Goal: Information Seeking & Learning: Check status

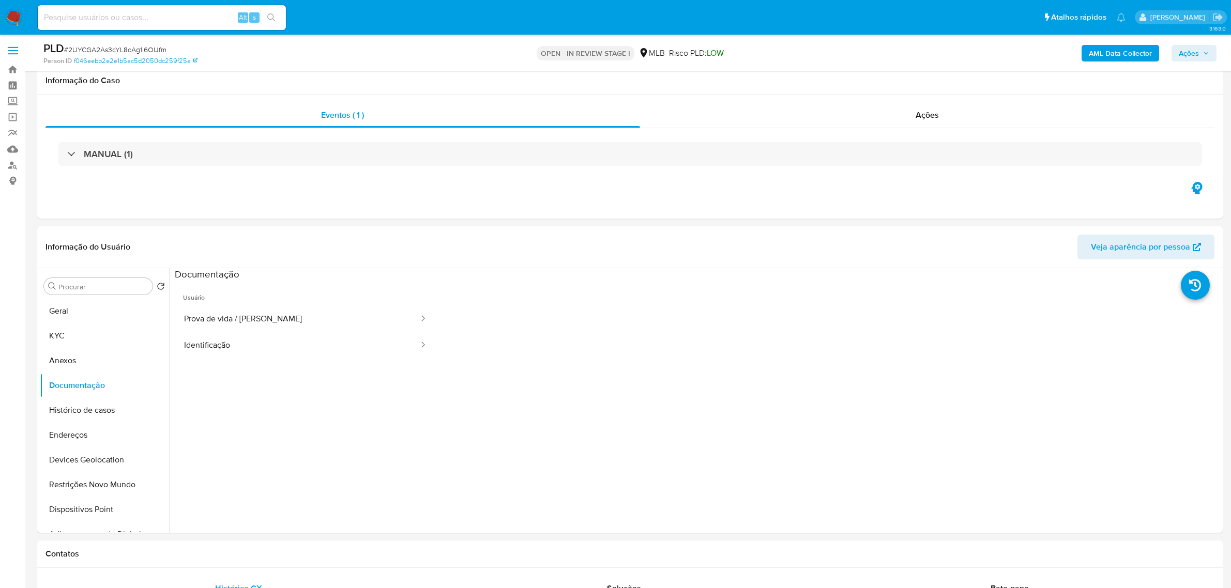
select select "100"
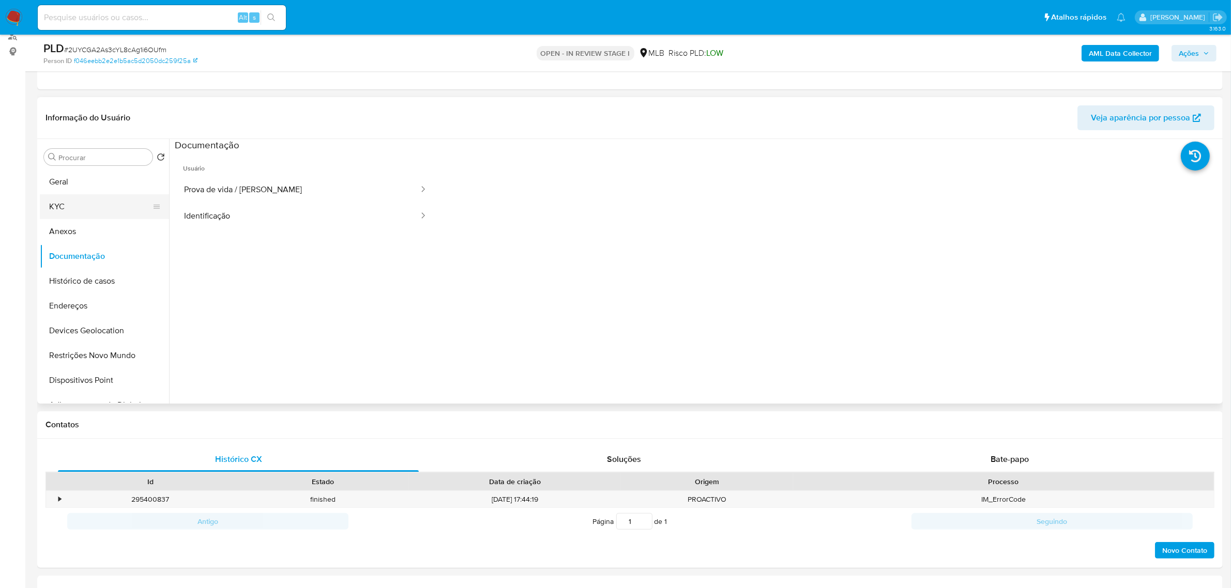
scroll to position [129, 0]
click at [58, 195] on button "KYC" at bounding box center [100, 206] width 121 height 25
click at [65, 180] on button "Geral" at bounding box center [100, 182] width 121 height 25
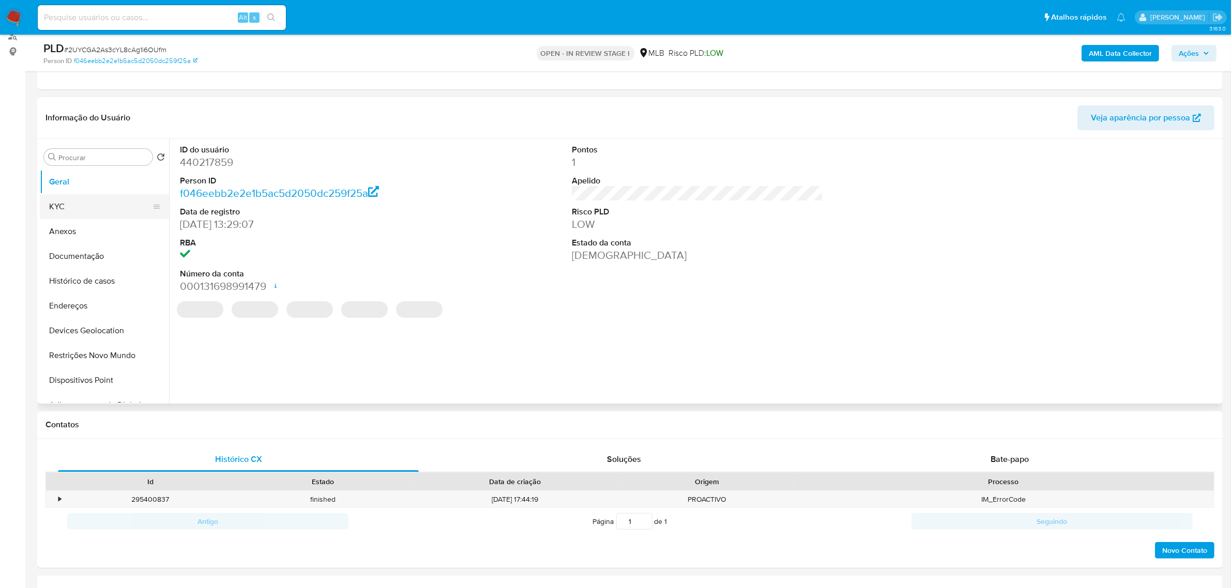
drag, startPoint x: 53, startPoint y: 201, endPoint x: 67, endPoint y: 205, distance: 14.6
click at [53, 200] on button "KYC" at bounding box center [100, 206] width 121 height 25
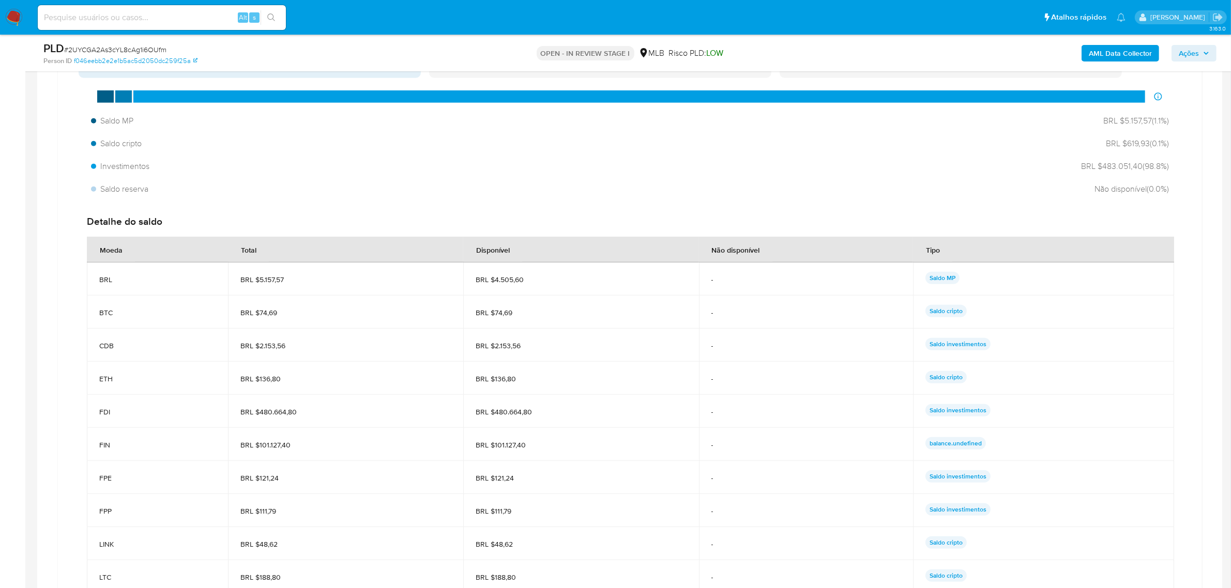
scroll to position [711, 0]
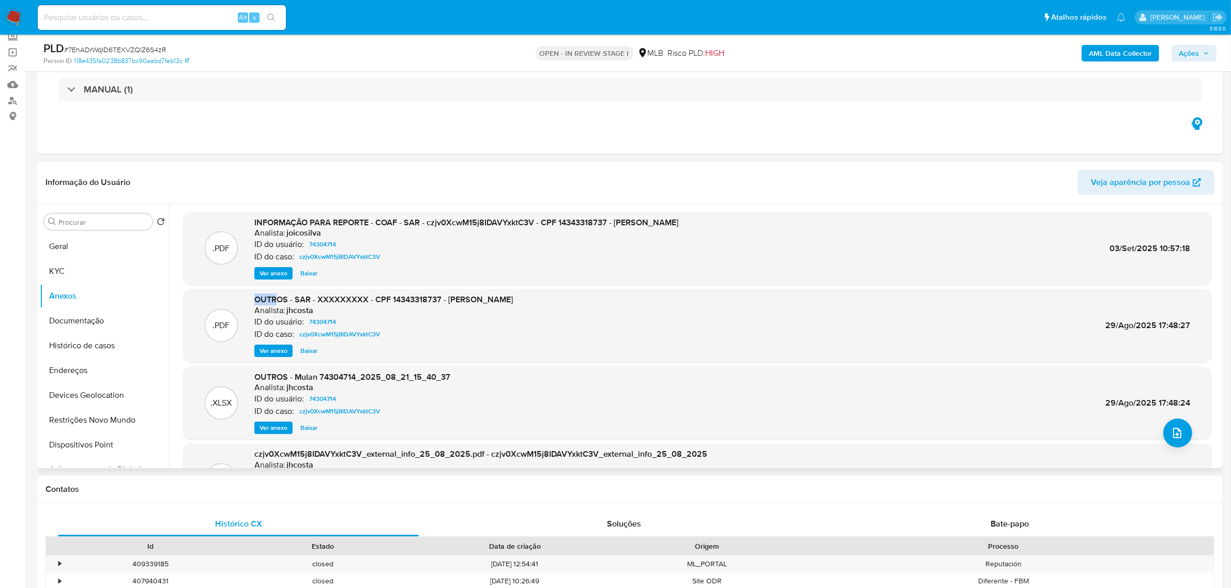
scroll to position [65, 0]
click at [277, 350] on span "Ver anexo" at bounding box center [273, 351] width 28 height 10
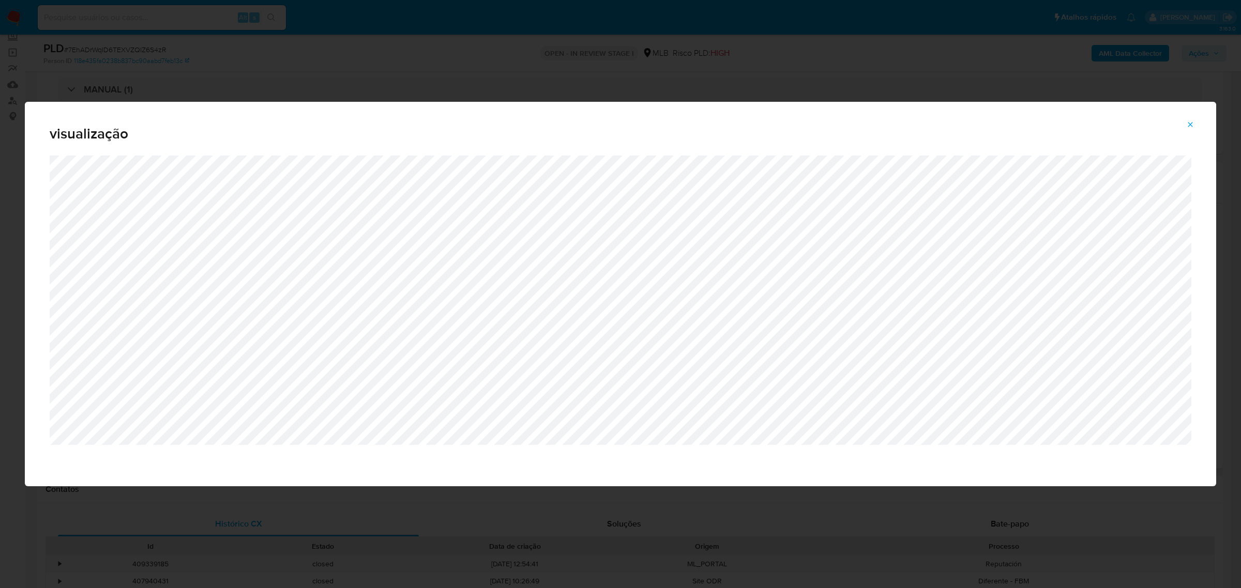
click at [1190, 123] on icon "Attachment preview" at bounding box center [1190, 124] width 8 height 8
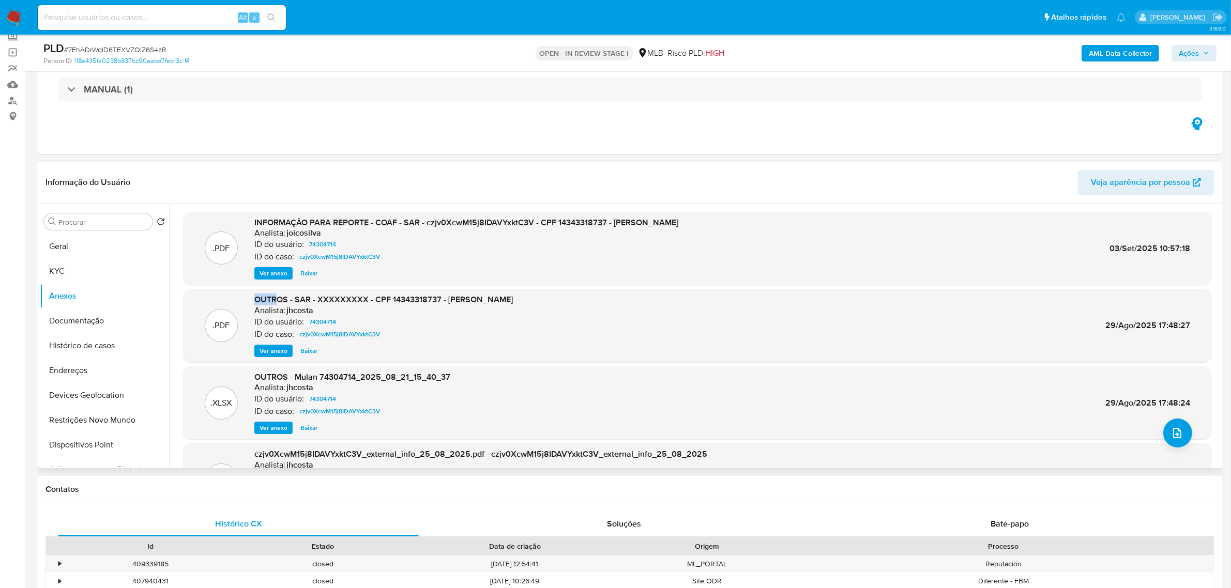
click at [277, 271] on span "Ver anexo" at bounding box center [273, 273] width 28 height 10
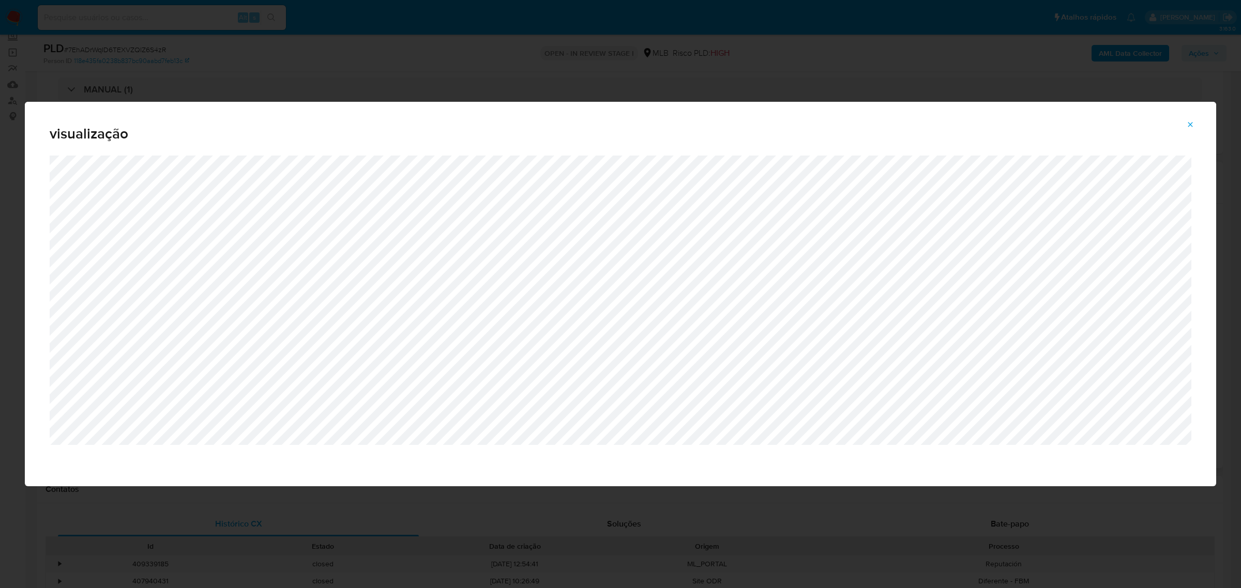
click at [1189, 126] on icon "Attachment preview" at bounding box center [1190, 124] width 5 height 5
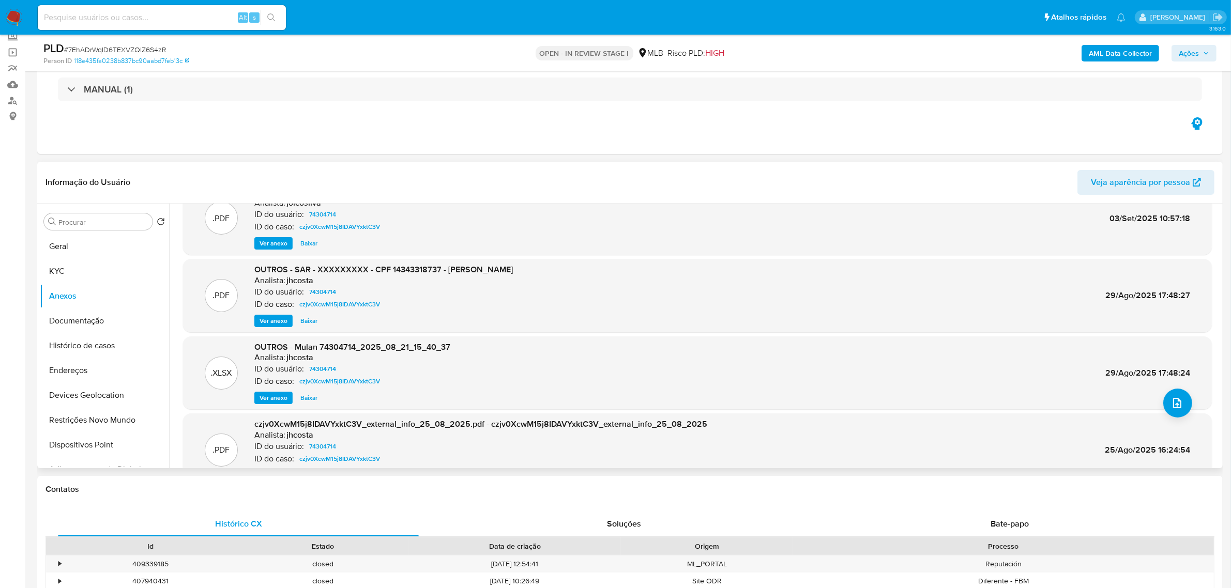
scroll to position [86, 0]
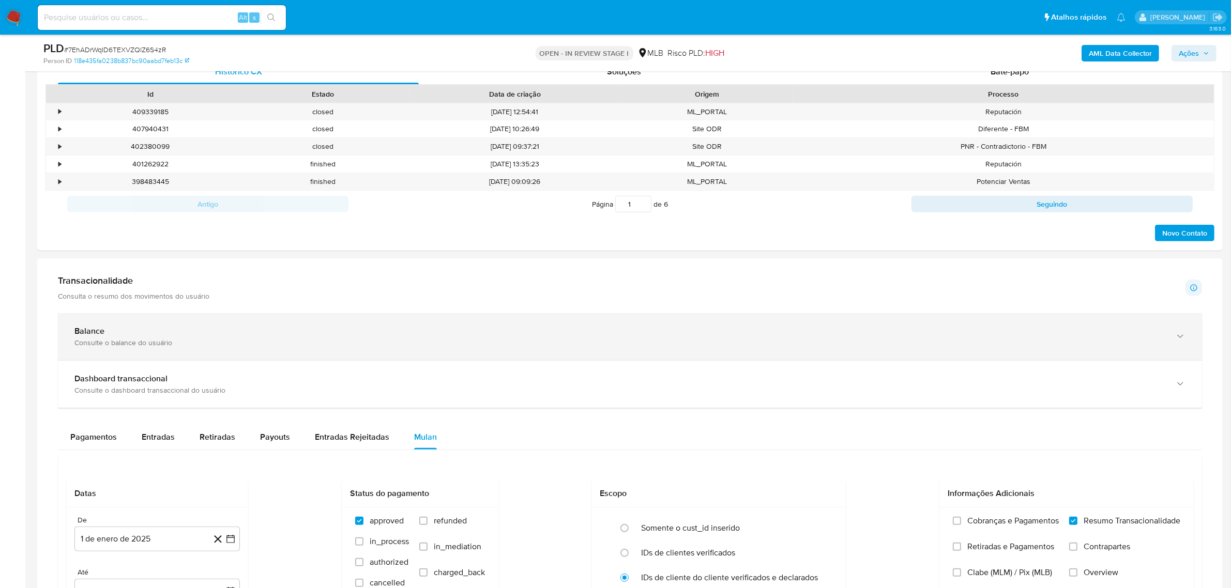
click at [103, 341] on div "Consulte o balance do usuário" at bounding box center [619, 342] width 1090 height 9
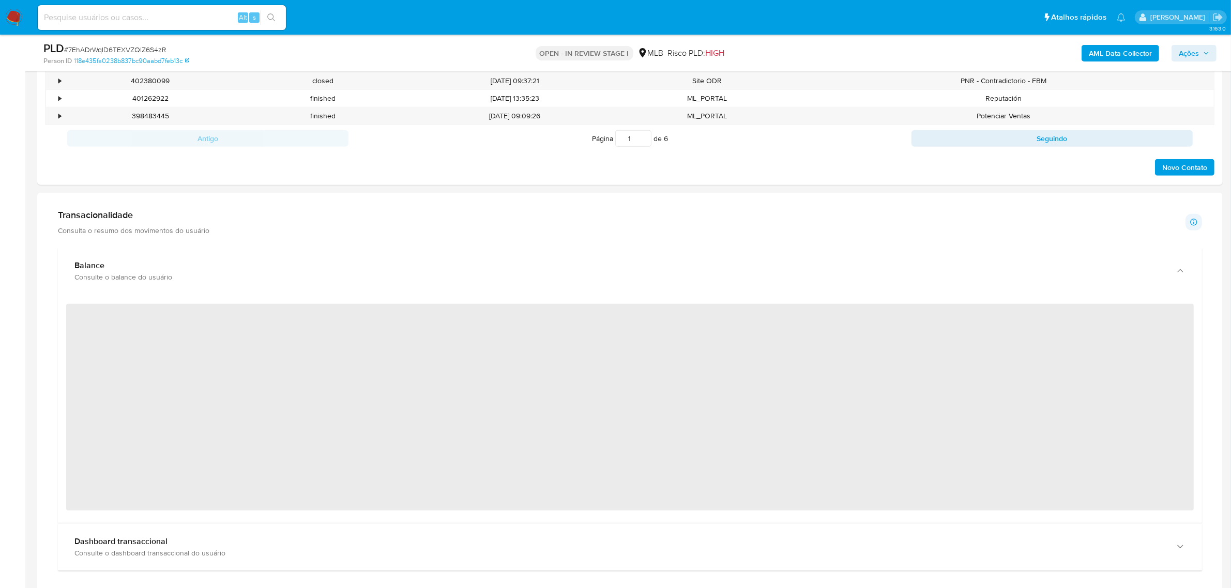
scroll to position [646, 0]
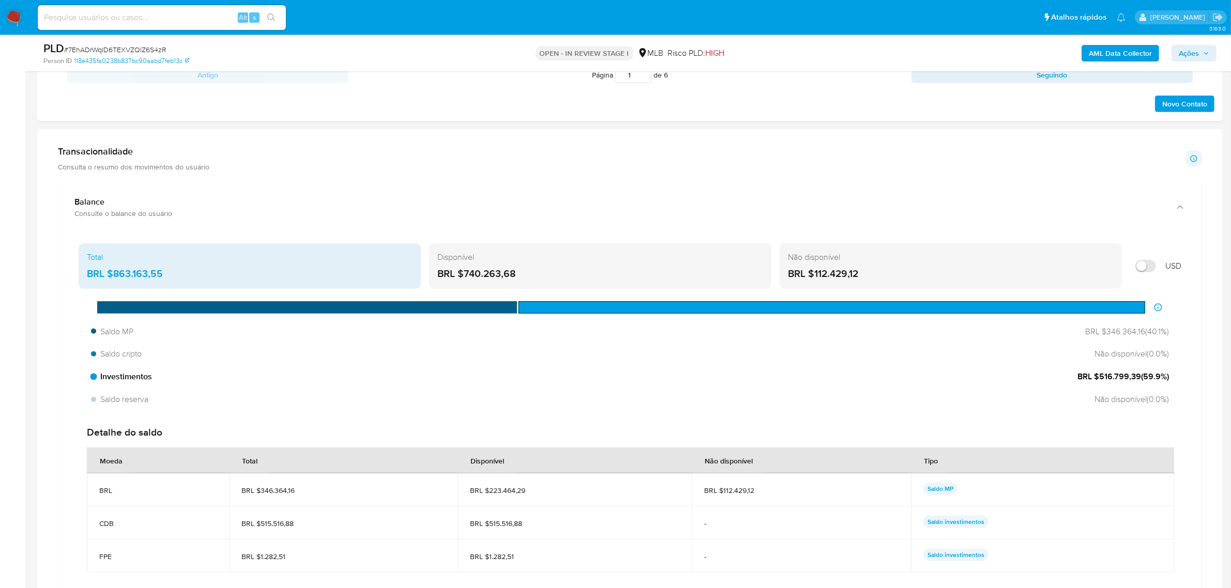
drag, startPoint x: 1094, startPoint y: 377, endPoint x: 1167, endPoint y: 377, distance: 72.9
click at [1167, 377] on span "BRL $516.799,39 ( 59.9 %)" at bounding box center [1122, 376] width 91 height 11
drag, startPoint x: 135, startPoint y: 280, endPoint x: 208, endPoint y: 283, distance: 72.9
click at [208, 283] on div "Total BRL $863.163,55" at bounding box center [250, 265] width 342 height 45
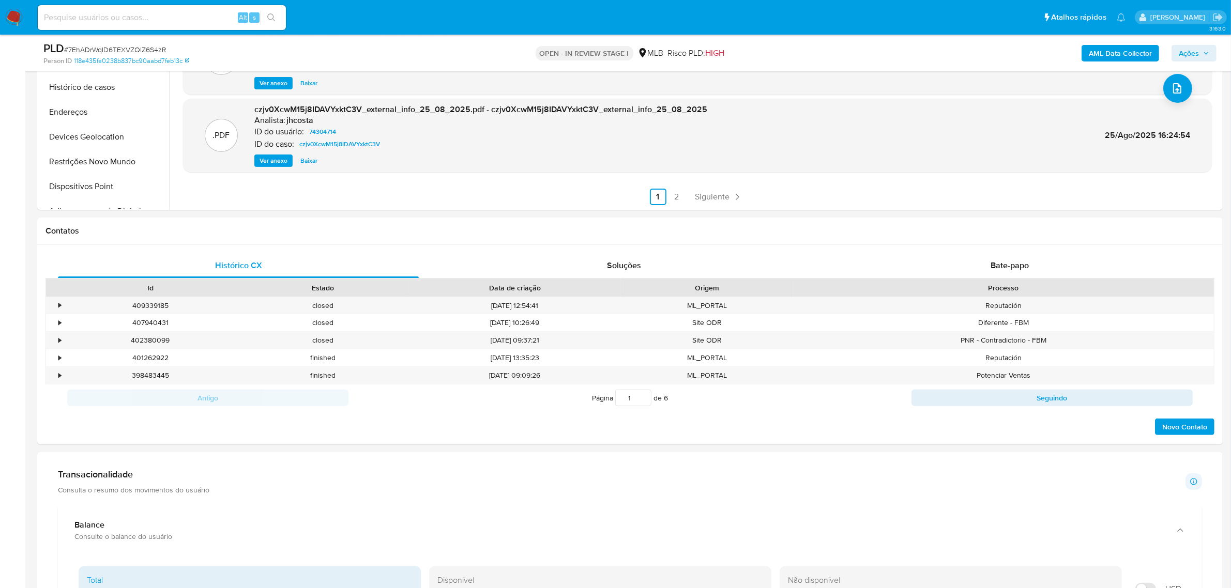
scroll to position [65, 0]
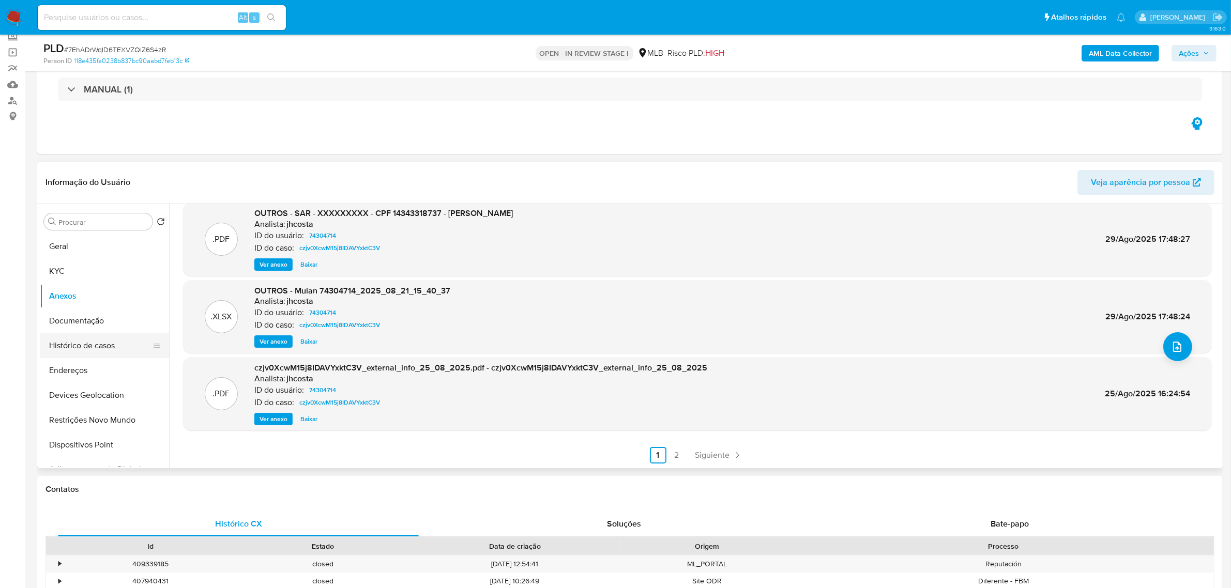
click at [68, 346] on button "Histórico de casos" at bounding box center [100, 345] width 121 height 25
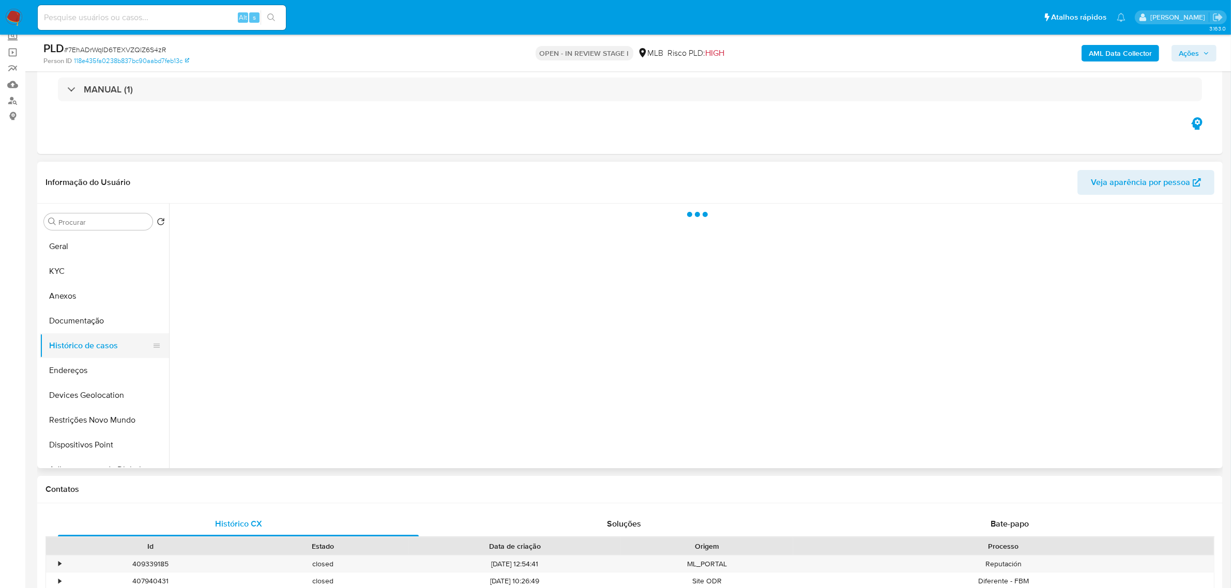
scroll to position [0, 0]
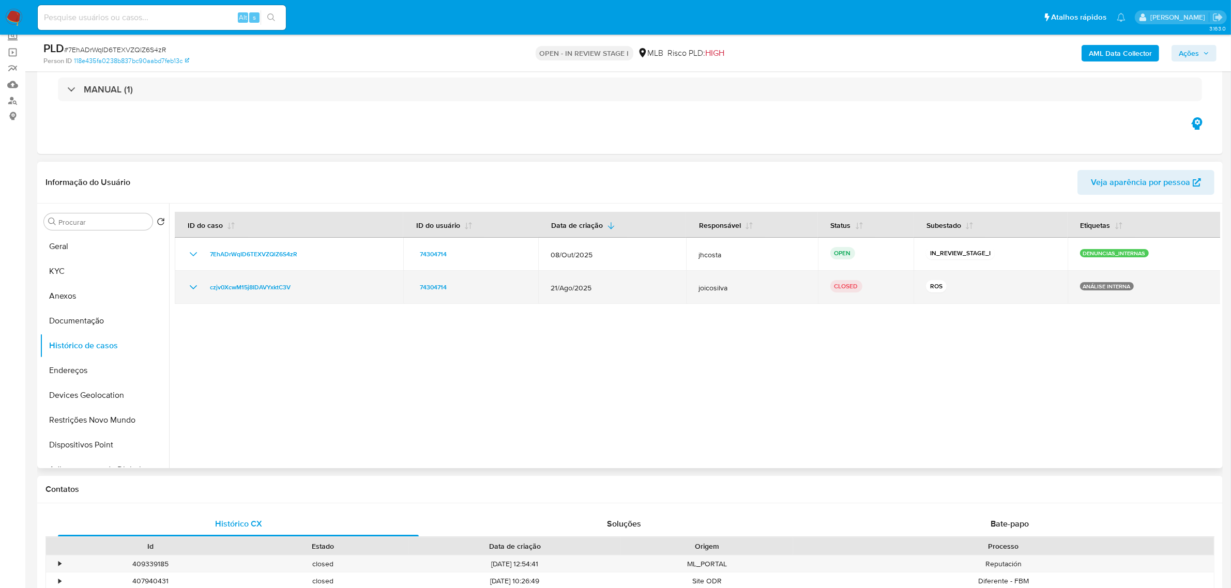
click at [190, 287] on icon "Mostrar/Ocultar" at bounding box center [193, 287] width 12 height 12
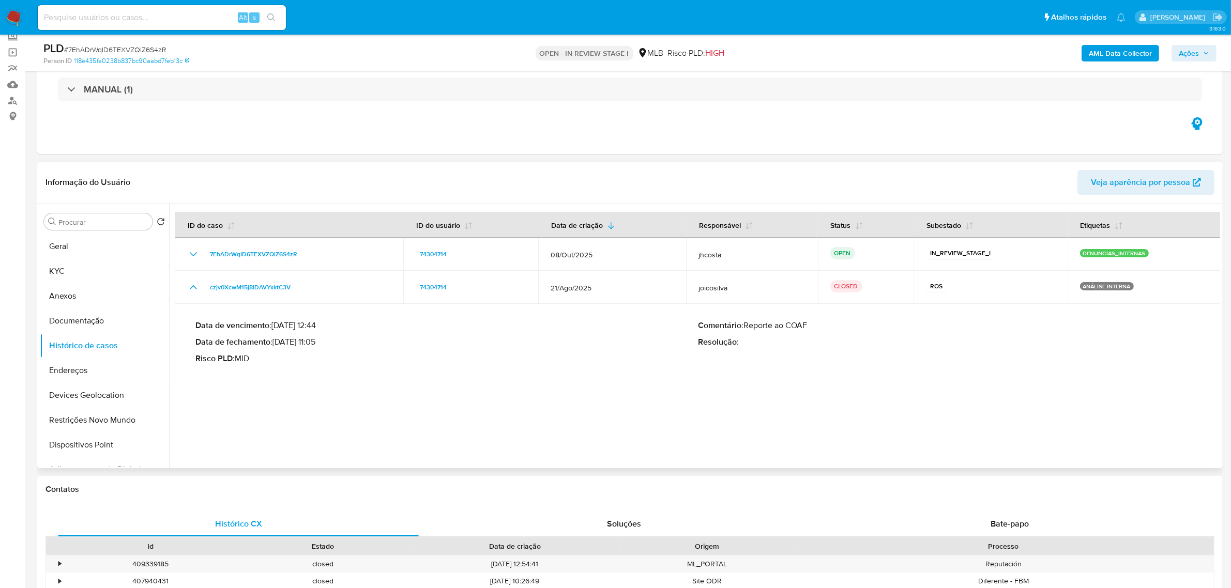
drag, startPoint x: 282, startPoint y: 342, endPoint x: 308, endPoint y: 343, distance: 25.9
click at [308, 343] on p "Data de fechamento : 03/09/2025 11:05" at bounding box center [446, 342] width 502 height 10
click at [293, 342] on p "Data de fechamento : 03/09/2025 11:05" at bounding box center [446, 342] width 502 height 10
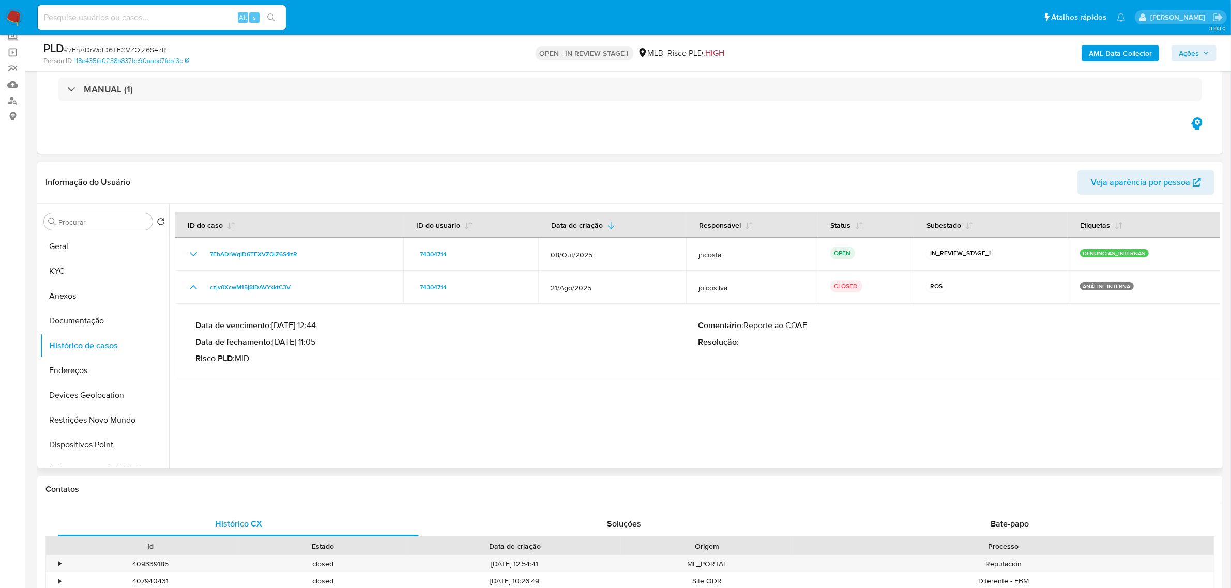
click at [274, 345] on p "Data de fechamento : 03/09/2025 11:05" at bounding box center [446, 342] width 502 height 10
drag, startPoint x: 274, startPoint y: 343, endPoint x: 319, endPoint y: 345, distance: 45.0
click at [319, 345] on p "Data de fechamento : 03/09/2025 11:05" at bounding box center [446, 342] width 502 height 10
